Goal: Transaction & Acquisition: Purchase product/service

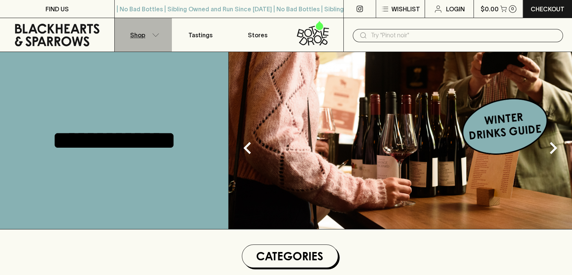
click at [155, 31] on button "Shop" at bounding box center [143, 34] width 57 height 33
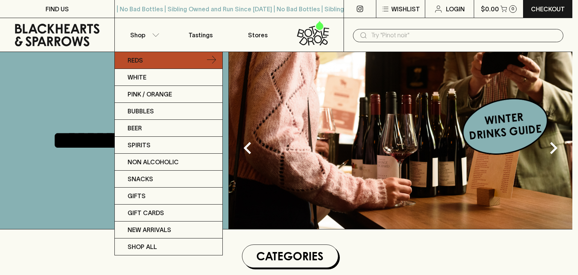
click at [210, 60] on icon at bounding box center [211, 60] width 9 height 9
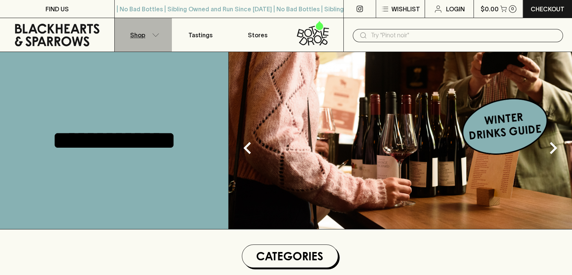
click at [153, 35] on icon "button" at bounding box center [156, 35] width 8 height 4
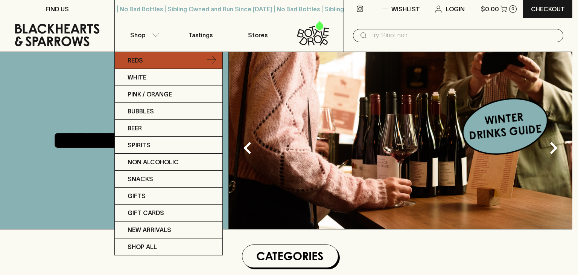
click at [173, 61] on link "Reds" at bounding box center [169, 60] width 108 height 17
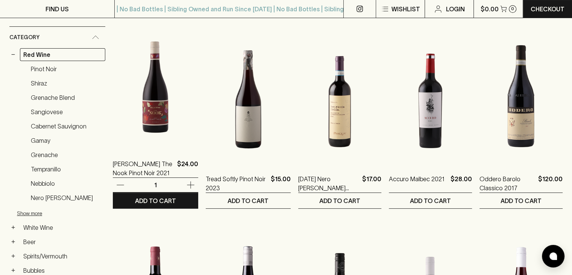
scroll to position [105, 0]
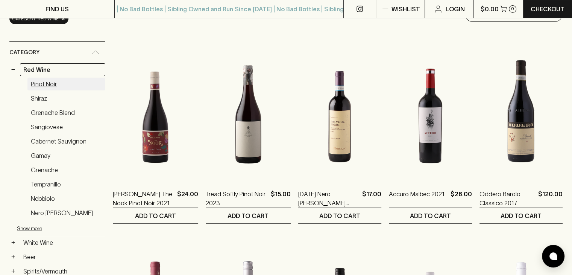
click at [45, 85] on link "Pinot Noir" at bounding box center [66, 83] width 78 height 13
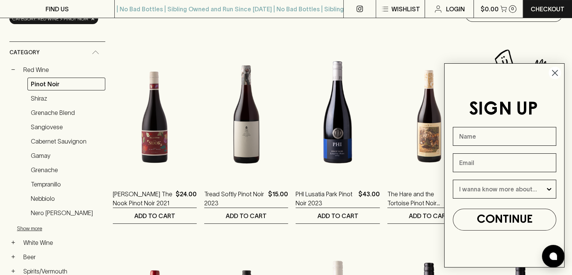
click at [556, 71] on icon "Close dialog" at bounding box center [555, 72] width 5 height 5
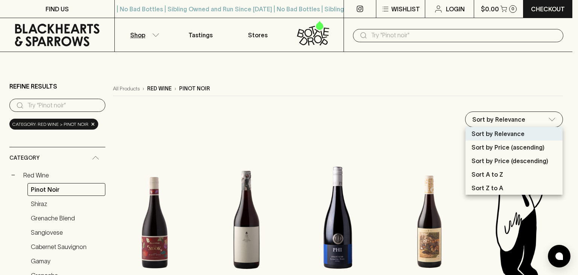
click at [504, 143] on p "Sort by Price (ascending)" at bounding box center [507, 147] width 73 height 9
type input "price:asc"
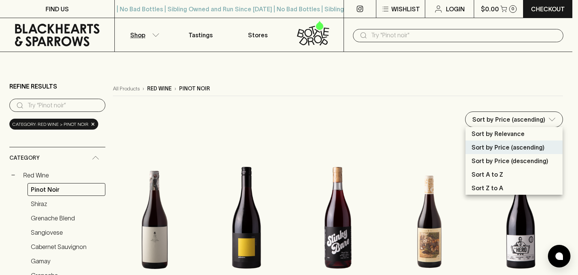
click at [418, 104] on div at bounding box center [289, 137] width 578 height 275
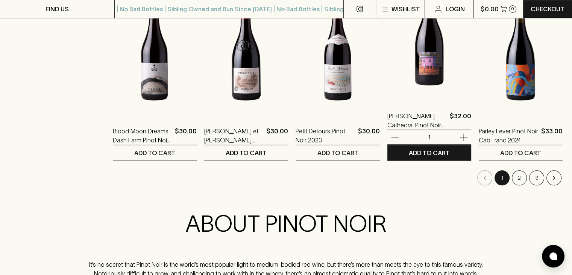
scroll to position [782, 0]
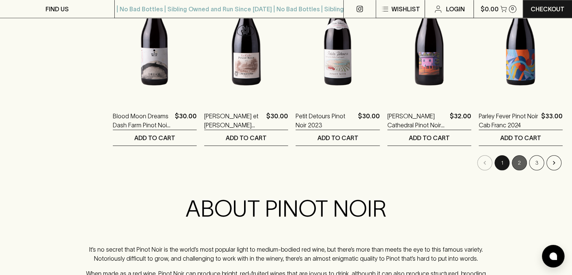
click at [517, 156] on button "2" at bounding box center [519, 162] width 15 height 15
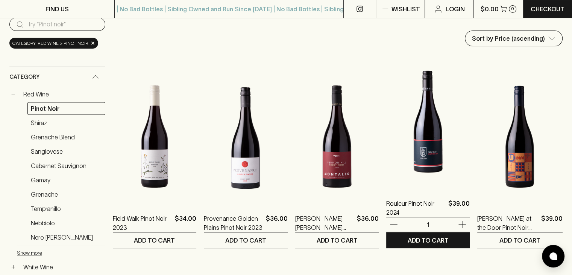
scroll to position [90, 0]
